Goal: Communication & Community: Answer question/provide support

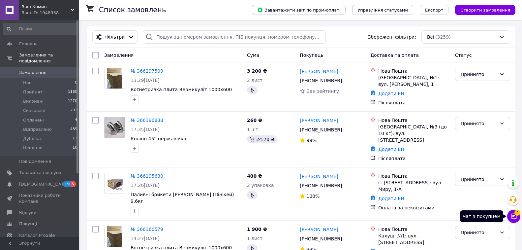
click at [515, 216] on icon at bounding box center [514, 216] width 7 height 7
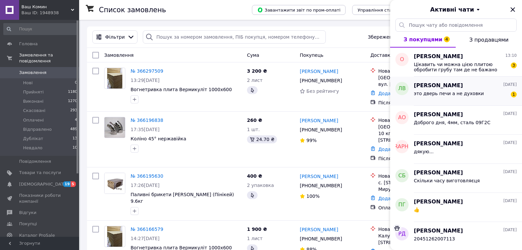
click at [438, 96] on span "это дверь печи а не духовки" at bounding box center [449, 93] width 70 height 5
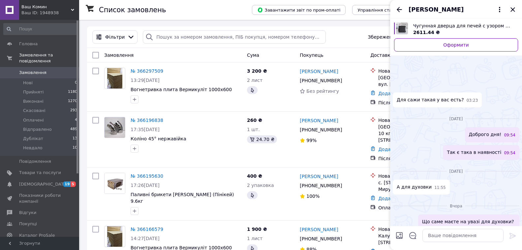
scroll to position [333, 0]
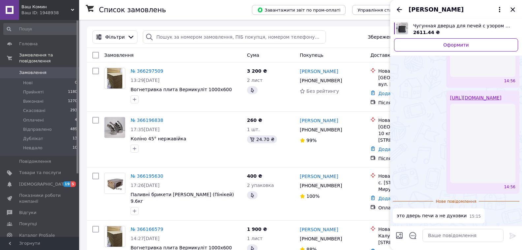
click at [400, 148] on div "[URL][DOMAIN_NAME] 14:56" at bounding box center [456, 141] width 127 height 103
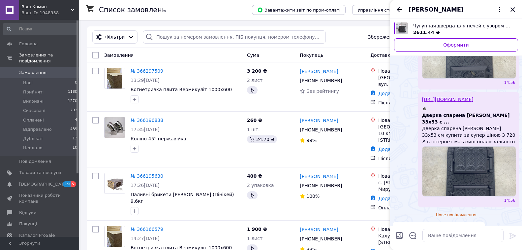
scroll to position [313, 0]
click at [514, 10] on icon "Закрити" at bounding box center [513, 9] width 4 height 4
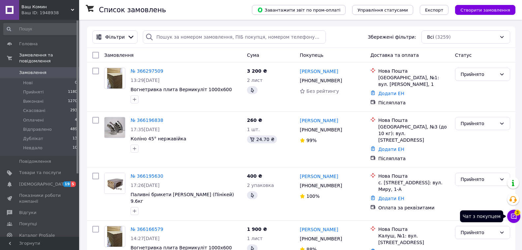
click at [510, 218] on button "Чат з покупцем 3" at bounding box center [514, 216] width 13 height 13
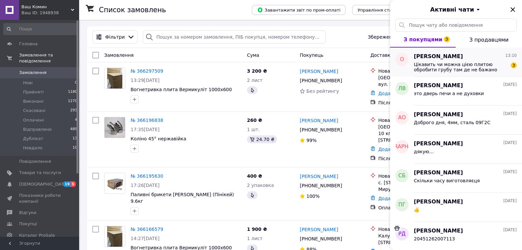
click at [458, 62] on span "Цікавить чи можна цією плитою обробити грубу там де не бажано щоб вона гріла" at bounding box center [461, 67] width 94 height 11
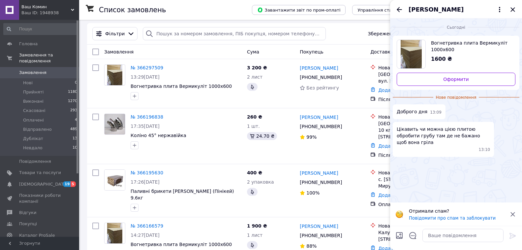
scroll to position [0, 0]
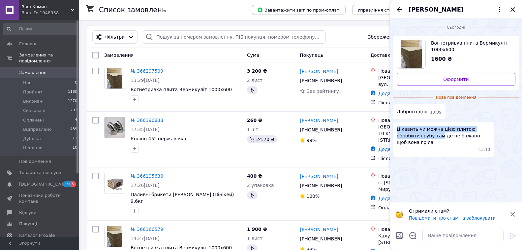
drag, startPoint x: 398, startPoint y: 129, endPoint x: 414, endPoint y: 137, distance: 17.9
click at [415, 137] on span "Цікавить чи можна цією плитою обробити грубу там де не бажано щоб вона гріла" at bounding box center [443, 136] width 93 height 20
click at [423, 136] on span "Цікавить чи можна цією плитою обробити грубу там де не бажано щоб вона гріла" at bounding box center [443, 136] width 93 height 20
drag, startPoint x: 449, startPoint y: 137, endPoint x: 478, endPoint y: 137, distance: 28.7
click at [478, 137] on span "Цікавить чи можна цією плитою обробити грубу там де не бажано щоб вона гріла" at bounding box center [443, 136] width 93 height 20
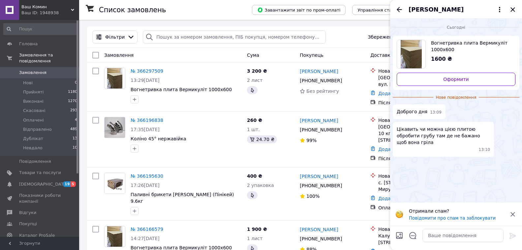
click at [452, 170] on div "Сьогодні Вогнетривка плита Вермикуліт 1000x600 1600 ₴ Оформити Нове повідомленн…" at bounding box center [456, 110] width 132 height 184
click at [448, 236] on textarea at bounding box center [463, 235] width 81 height 13
type textarea "д"
click at [463, 234] on textarea at bounding box center [463, 235] width 81 height 13
type textarea "вермикуліт нагрівається"
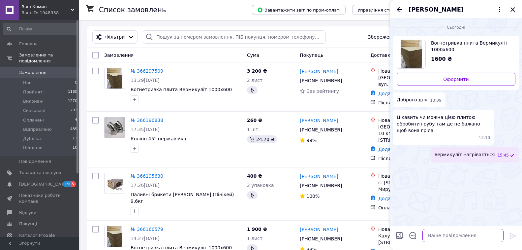
paste textarea "[URL][DOMAIN_NAME]"
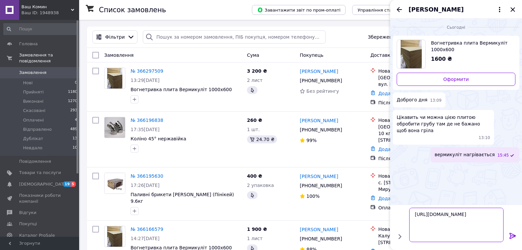
type textarea "[URL][DOMAIN_NAME]"
click at [512, 236] on icon at bounding box center [513, 236] width 8 height 8
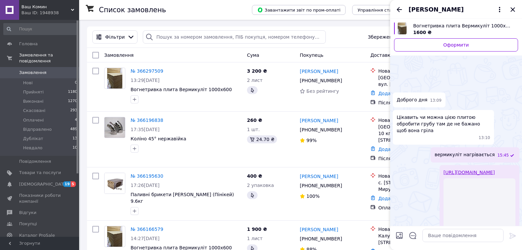
scroll to position [45, 0]
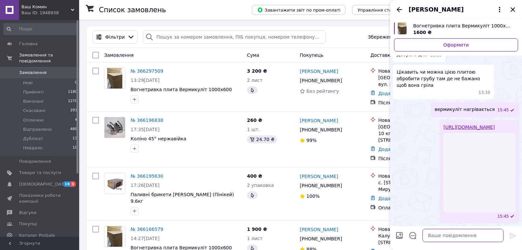
click at [446, 237] on textarea at bounding box center [463, 235] width 81 height 13
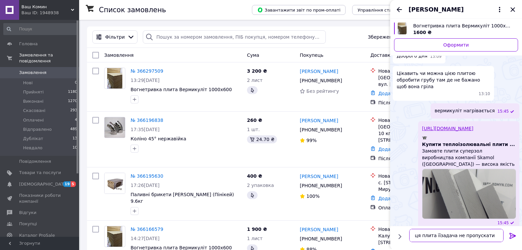
type textarea "ця плита їїзадача не пропускати тепло"
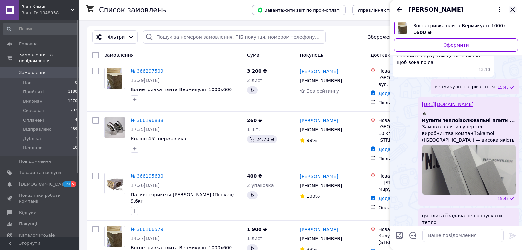
click at [513, 11] on icon "Закрити" at bounding box center [513, 10] width 8 height 8
